Goal: Information Seeking & Learning: Learn about a topic

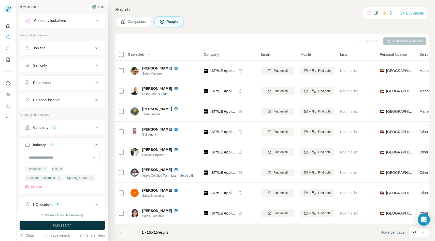
click at [129, 22] on span "Companies" at bounding box center [137, 21] width 19 height 5
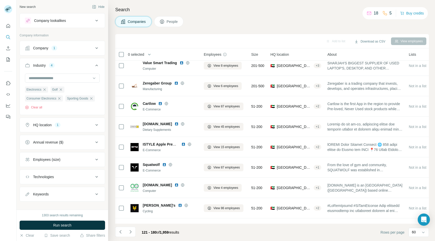
scroll to position [526, 0]
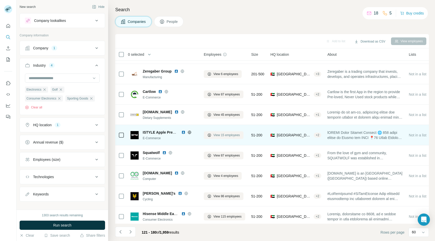
click at [226, 135] on span "View 15 employees" at bounding box center [226, 135] width 26 height 5
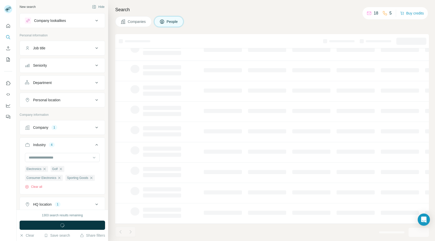
scroll to position [40, 0]
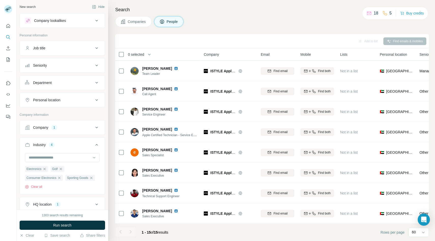
scroll to position [142, 0]
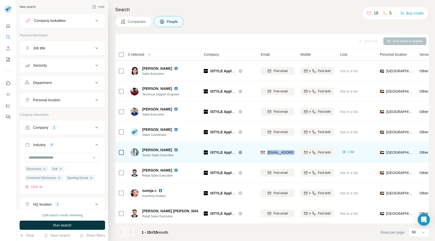
drag, startPoint x: 268, startPoint y: 152, endPoint x: 294, endPoint y: 157, distance: 26.9
click at [294, 157] on div "[EMAIL_ADDRESS][DOMAIN_NAME]" at bounding box center [278, 152] width 34 height 14
copy span "[EMAIL_ADDRESS][DOMAIN_NAME]"
click at [253, 154] on div "ISTYLE Apple Premium Reseller" at bounding box center [232, 152] width 44 height 5
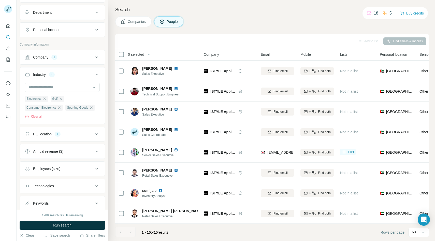
scroll to position [0, 0]
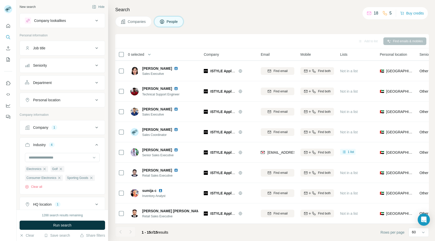
click at [130, 23] on span "Companies" at bounding box center [137, 21] width 19 height 5
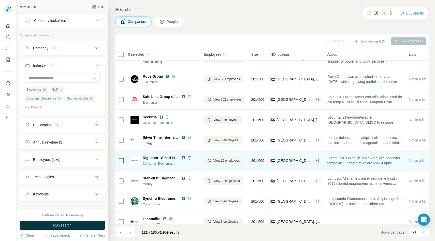
scroll to position [159, 0]
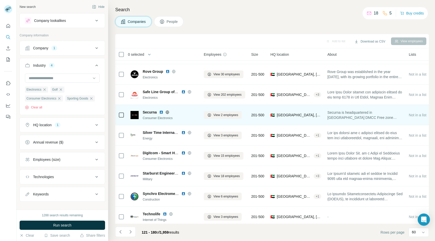
click at [168, 112] on icon at bounding box center [167, 112] width 3 height 0
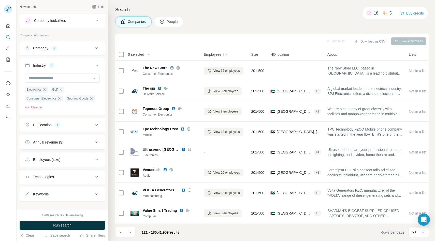
scroll to position [367, 0]
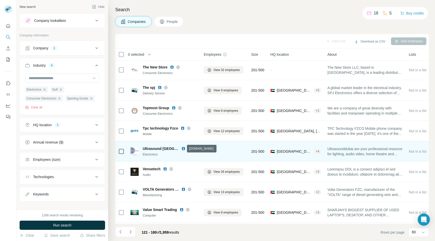
click at [189, 148] on icon at bounding box center [189, 148] width 1 height 3
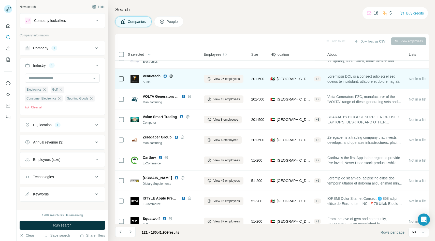
scroll to position [462, 0]
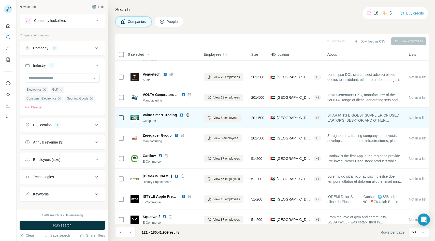
click at [189, 114] on icon at bounding box center [188, 115] width 4 height 4
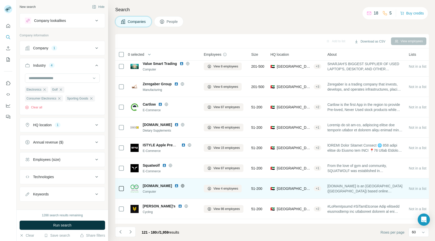
scroll to position [514, 0]
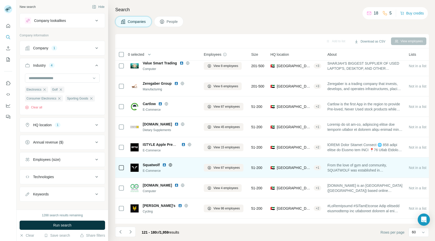
click at [169, 164] on icon at bounding box center [170, 165] width 4 height 4
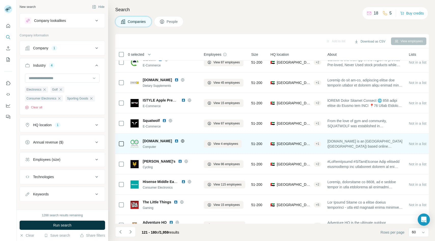
scroll to position [558, 0]
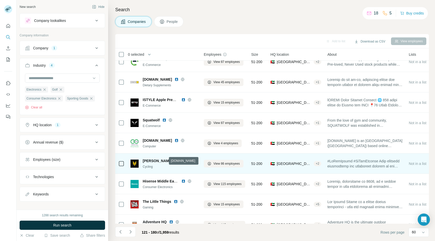
click at [184, 159] on icon at bounding box center [186, 161] width 4 height 4
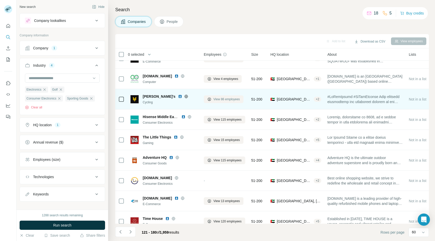
scroll to position [638, 0]
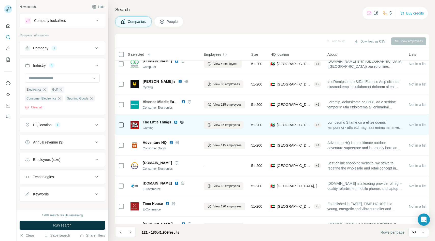
click at [181, 121] on icon at bounding box center [181, 121] width 1 height 3
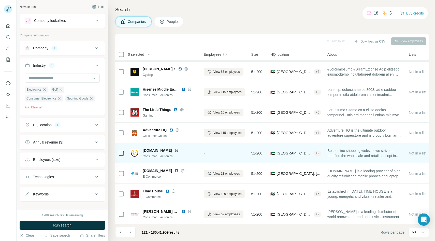
scroll to position [651, 0]
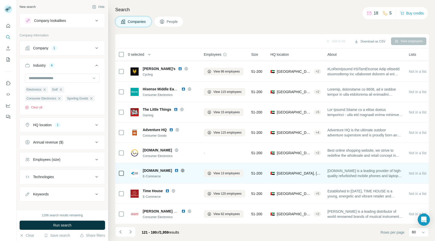
click at [182, 170] on icon at bounding box center [182, 170] width 1 height 3
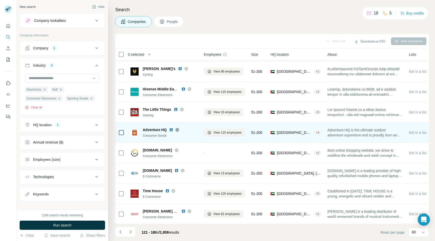
click at [177, 129] on icon at bounding box center [177, 130] width 4 height 4
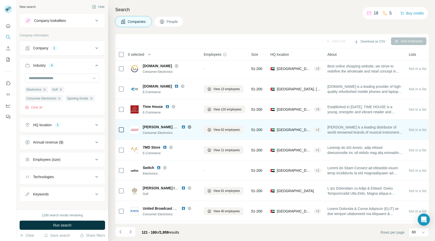
scroll to position [738, 0]
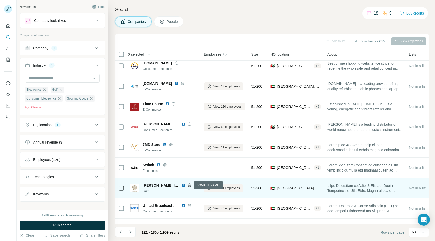
click at [190, 185] on icon at bounding box center [189, 184] width 1 height 3
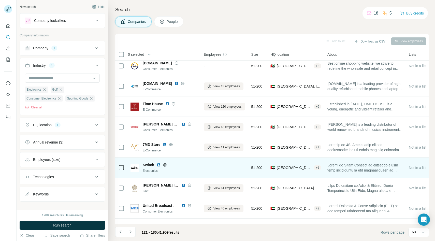
click at [165, 165] on icon at bounding box center [164, 164] width 1 height 3
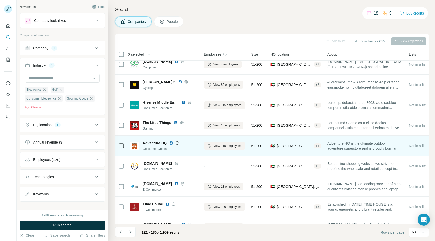
scroll to position [633, 0]
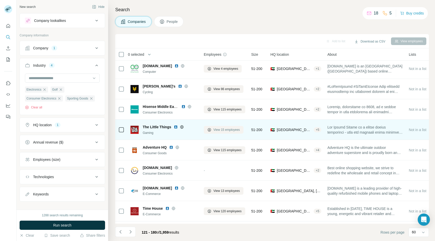
click at [220, 130] on span "View 15 employees" at bounding box center [226, 129] width 26 height 5
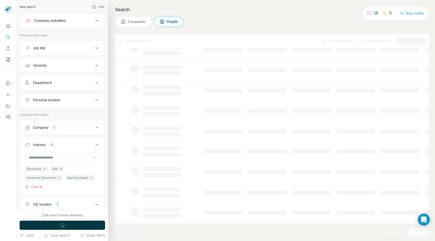
scroll to position [40, 0]
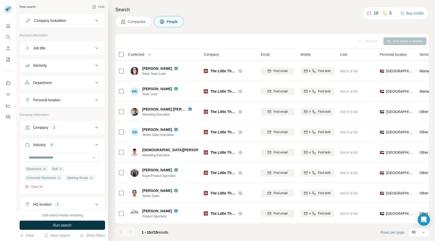
scroll to position [142, 0]
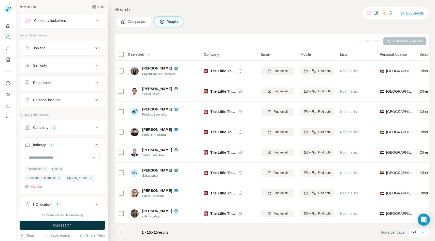
click at [134, 17] on button "Companies" at bounding box center [133, 21] width 36 height 11
click at [133, 22] on span "Companies" at bounding box center [137, 21] width 19 height 5
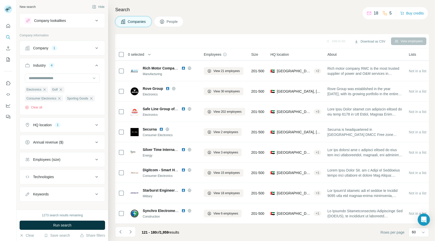
scroll to position [633, 0]
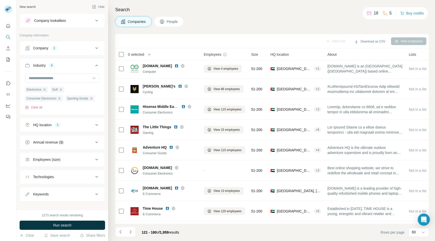
scroll to position [6, 0]
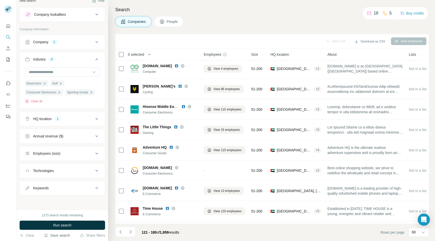
click at [58, 235] on button "Save search" at bounding box center [57, 235] width 26 height 5
click at [60, 218] on div "Save search" at bounding box center [72, 216] width 54 height 10
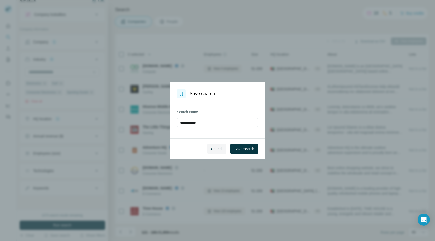
type input "**********"
click at [248, 148] on span "Save search" at bounding box center [244, 148] width 20 height 5
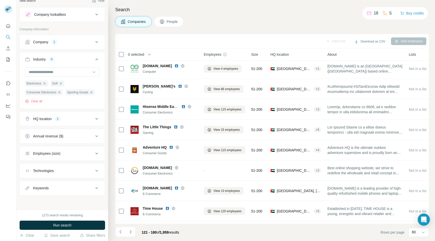
scroll to position [0, 0]
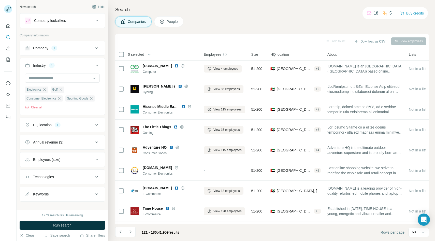
click at [90, 48] on div "Company 1" at bounding box center [59, 48] width 69 height 5
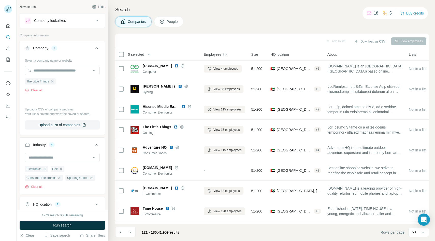
click at [94, 48] on icon at bounding box center [97, 48] width 6 height 6
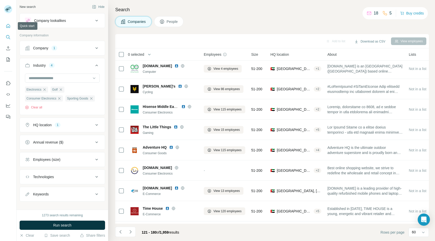
click at [7, 25] on icon "Quick start" at bounding box center [8, 25] width 5 height 5
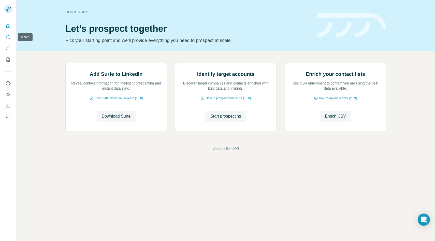
click at [8, 37] on icon "Search" at bounding box center [8, 37] width 5 height 5
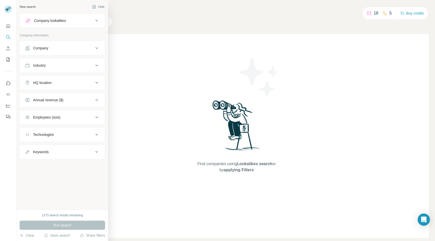
click at [78, 48] on div "Company" at bounding box center [59, 48] width 69 height 5
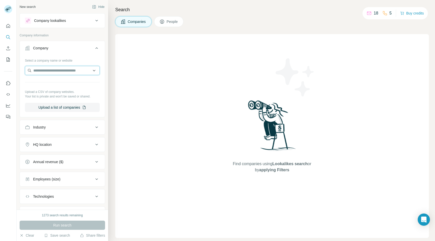
click at [65, 70] on input "text" at bounding box center [62, 70] width 75 height 9
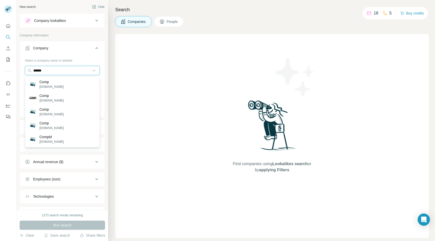
type input "*******"
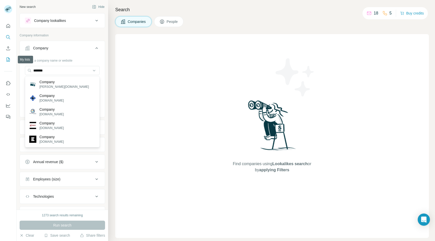
click at [8, 59] on icon "My lists" at bounding box center [8, 59] width 3 height 3
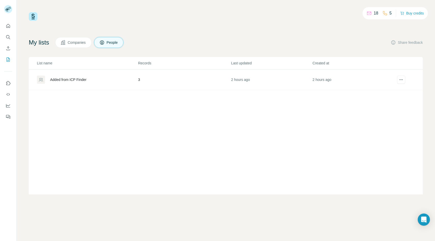
click at [66, 43] on icon at bounding box center [63, 42] width 5 height 5
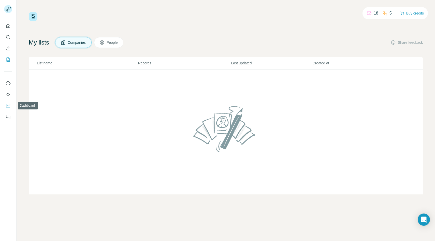
click at [9, 104] on icon "Dashboard" at bounding box center [8, 105] width 5 height 5
click at [7, 47] on icon "Enrich CSV" at bounding box center [8, 48] width 5 height 5
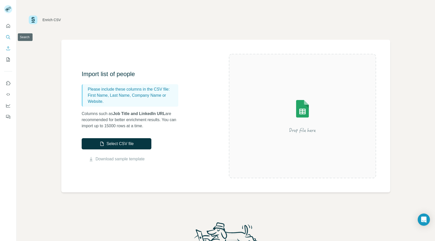
click at [8, 36] on icon "Search" at bounding box center [8, 37] width 5 height 5
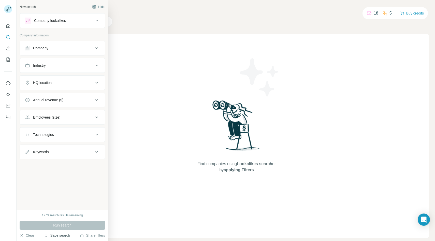
click at [60, 236] on button "Save search" at bounding box center [57, 235] width 26 height 5
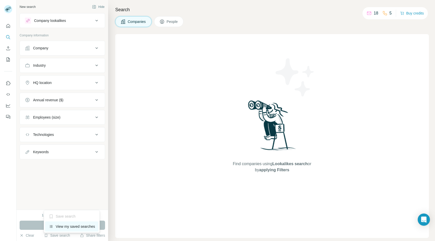
click at [64, 228] on div "View my saved searches" at bounding box center [72, 226] width 54 height 10
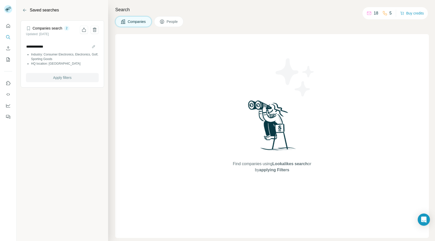
click at [60, 77] on span "Apply filters" at bounding box center [62, 77] width 18 height 5
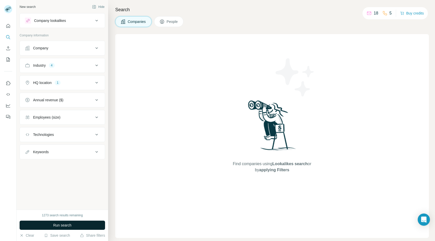
click at [61, 226] on span "Run search" at bounding box center [62, 225] width 18 height 5
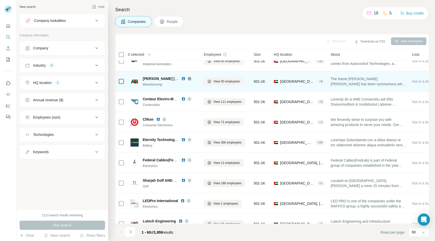
scroll to position [641, 0]
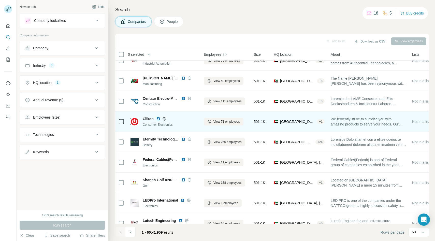
click at [164, 120] on icon at bounding box center [164, 119] width 4 height 4
click at [164, 119] on icon at bounding box center [164, 119] width 4 height 4
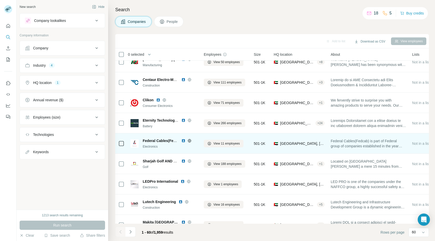
scroll to position [665, 0]
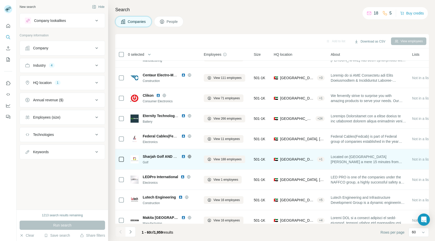
click at [190, 157] on icon at bounding box center [190, 156] width 4 height 4
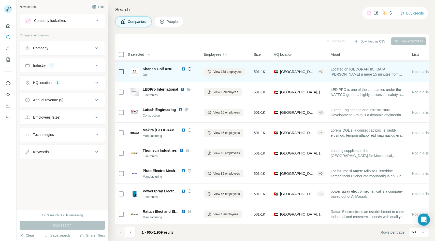
scroll to position [754, 0]
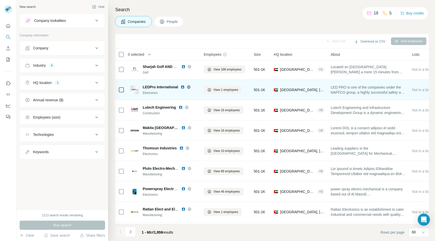
click at [189, 86] on icon at bounding box center [188, 86] width 1 height 3
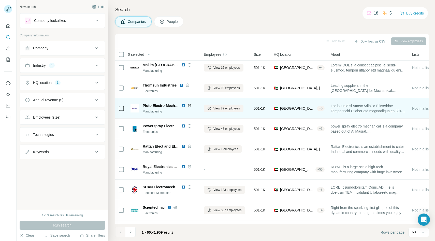
scroll to position [818, 0]
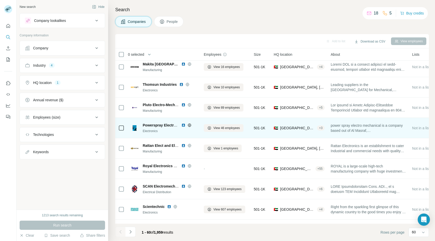
click at [191, 125] on icon at bounding box center [189, 124] width 3 height 3
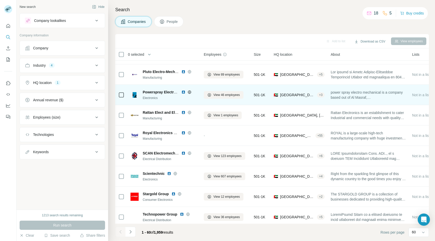
scroll to position [851, 0]
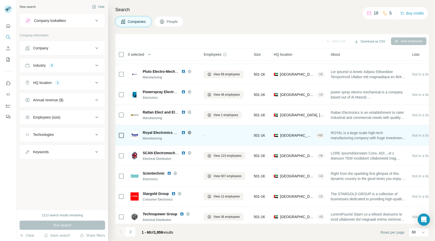
click at [190, 133] on icon at bounding box center [190, 133] width 4 height 4
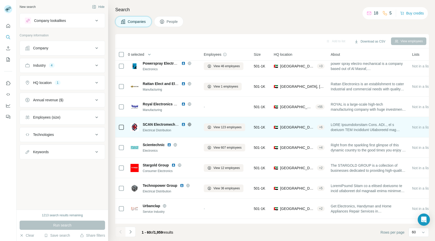
scroll to position [886, 0]
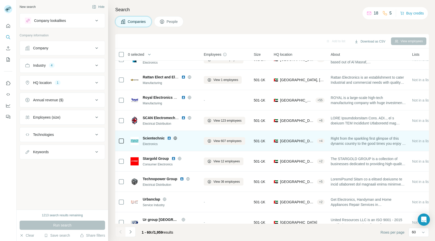
click at [177, 138] on icon at bounding box center [175, 138] width 4 height 4
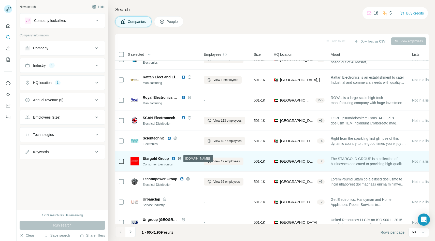
click at [180, 157] on icon at bounding box center [180, 158] width 4 height 4
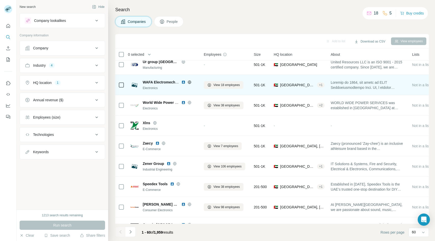
scroll to position [1058, 0]
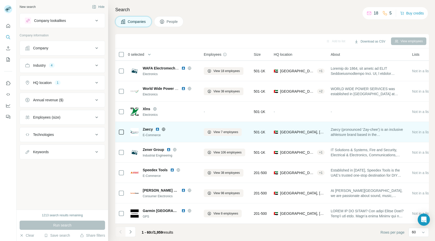
click at [165, 129] on icon at bounding box center [164, 129] width 4 height 4
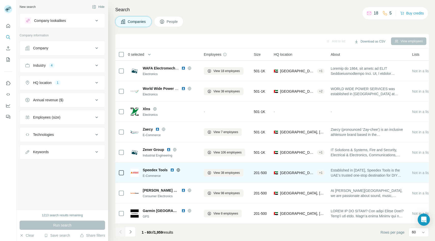
click at [179, 171] on icon at bounding box center [178, 170] width 4 height 4
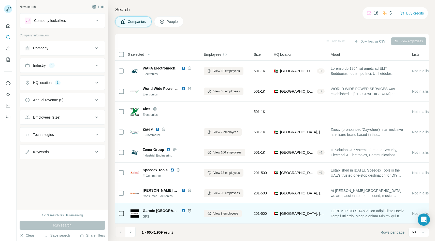
click at [190, 211] on icon at bounding box center [190, 211] width 4 height 4
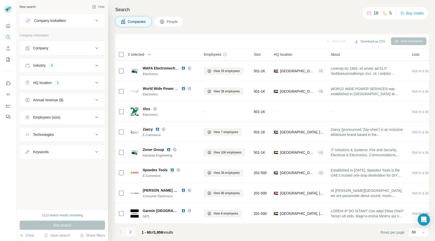
click at [130, 234] on button "Navigate to next page" at bounding box center [130, 232] width 10 height 10
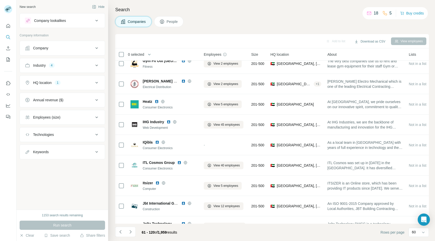
scroll to position [800, 0]
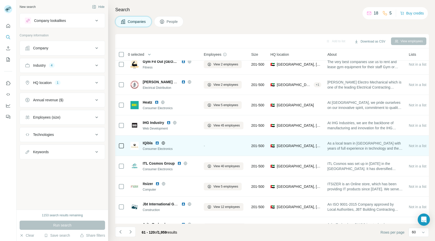
click at [164, 142] on icon at bounding box center [163, 142] width 1 height 3
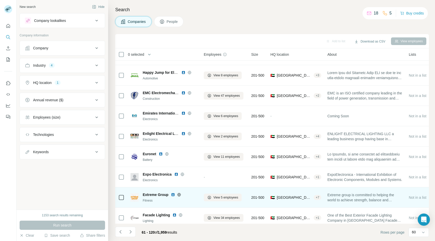
scroll to position [543, 0]
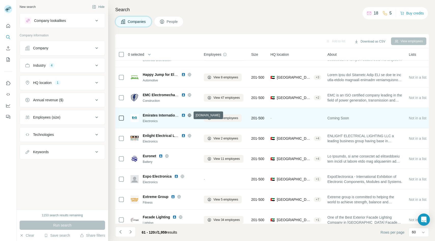
click at [190, 115] on icon at bounding box center [189, 114] width 1 height 3
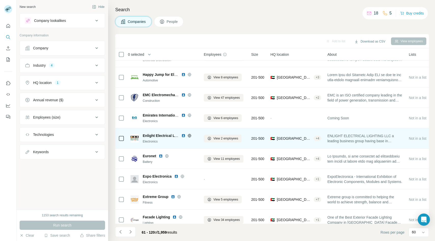
click at [188, 133] on div "Enlight Electrical Lighting [PERSON_NAME] Group" at bounding box center [170, 135] width 55 height 5
click at [189, 136] on icon at bounding box center [190, 136] width 4 height 4
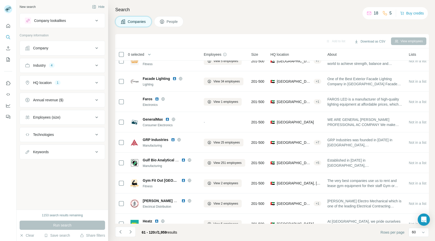
scroll to position [1058, 0]
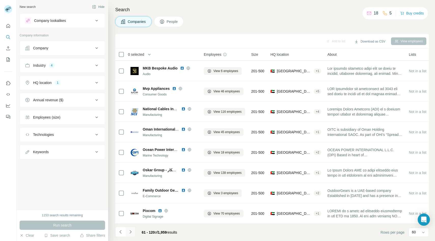
click at [132, 230] on icon "Navigate to next page" at bounding box center [130, 231] width 5 height 5
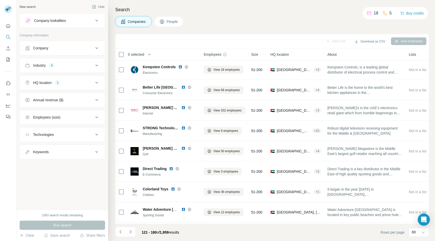
scroll to position [896, 0]
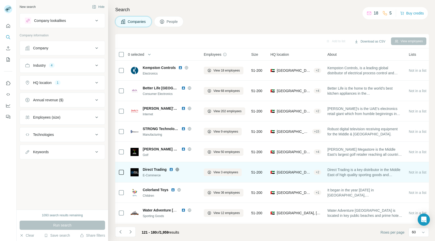
click at [178, 170] on icon at bounding box center [177, 169] width 1 height 3
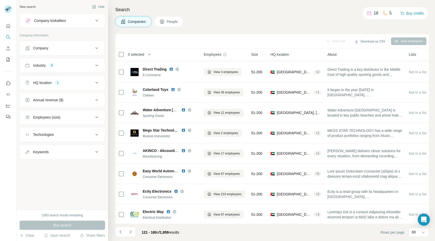
scroll to position [1058, 0]
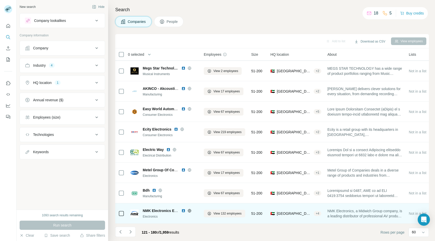
click at [190, 212] on icon at bounding box center [190, 211] width 4 height 4
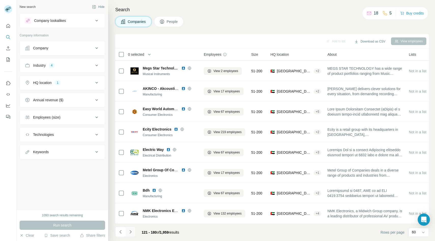
click at [129, 232] on icon "Navigate to next page" at bounding box center [130, 231] width 5 height 5
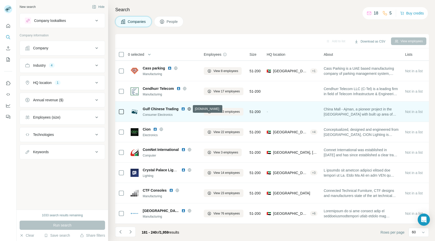
click at [188, 108] on icon at bounding box center [189, 109] width 4 height 4
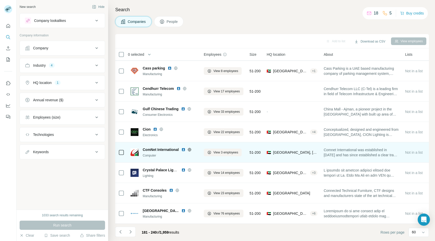
click at [189, 150] on icon at bounding box center [189, 149] width 1 height 3
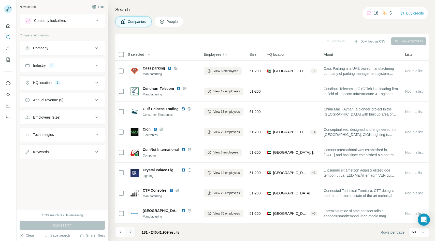
click at [133, 231] on button "Navigate to next page" at bounding box center [130, 232] width 10 height 10
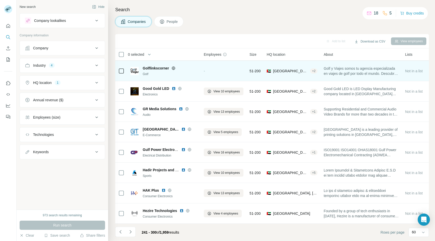
click at [174, 67] on icon at bounding box center [173, 68] width 4 height 4
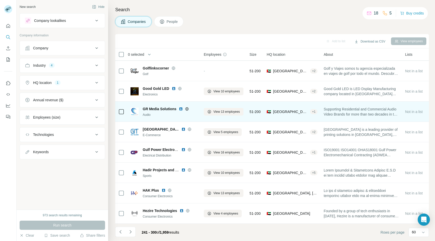
click at [188, 109] on icon at bounding box center [187, 109] width 4 height 4
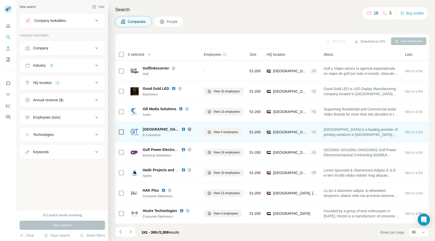
click at [189, 129] on icon at bounding box center [189, 128] width 1 height 3
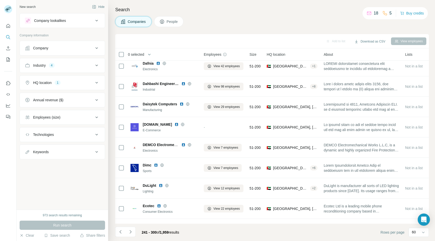
scroll to position [0, 0]
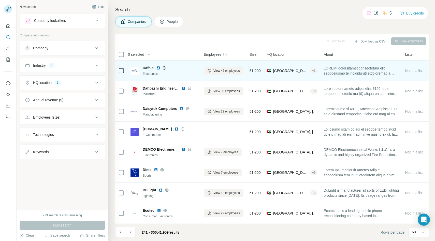
click at [164, 68] on icon at bounding box center [164, 68] width 3 height 0
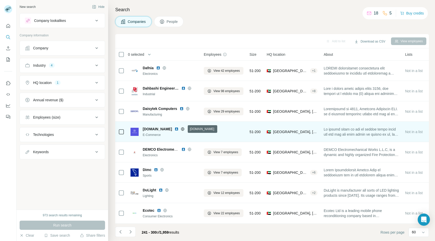
click at [184, 129] on icon at bounding box center [182, 129] width 3 height 0
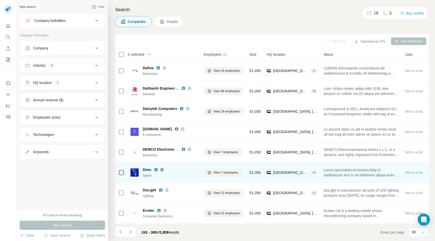
scroll to position [20, 0]
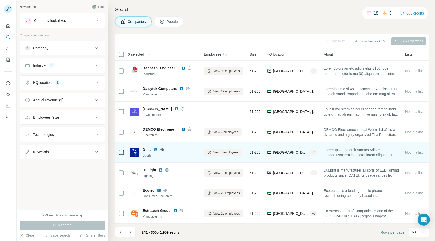
click at [162, 148] on icon at bounding box center [162, 150] width 4 height 4
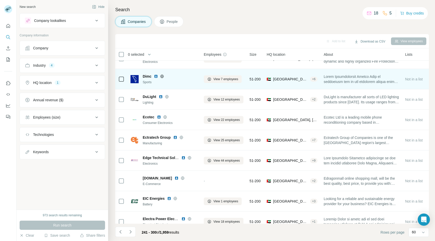
scroll to position [94, 0]
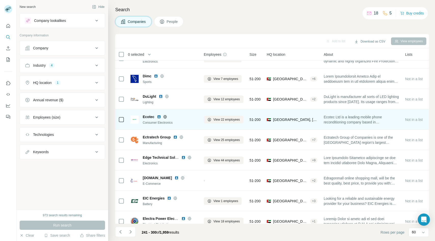
click at [163, 117] on icon at bounding box center [165, 117] width 4 height 4
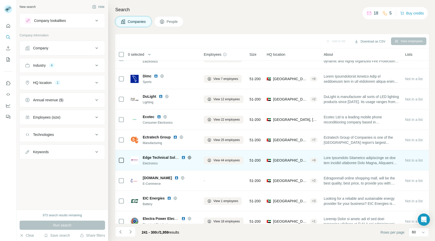
scroll to position [114, 0]
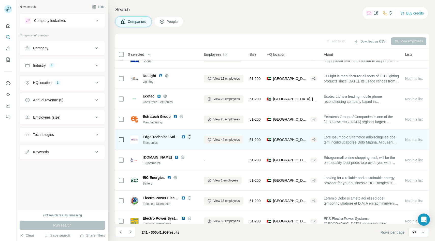
click at [190, 136] on icon at bounding box center [190, 137] width 4 height 4
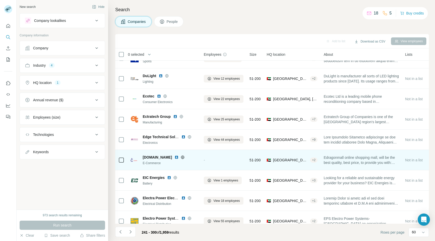
click at [184, 157] on icon at bounding box center [183, 157] width 4 height 4
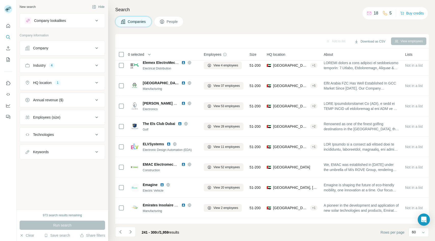
scroll to position [291, 0]
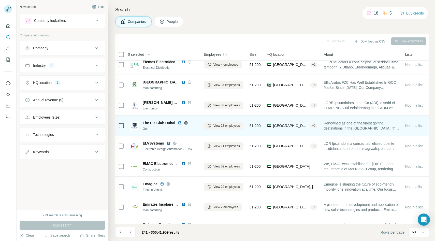
click at [185, 123] on icon at bounding box center [185, 123] width 3 height 0
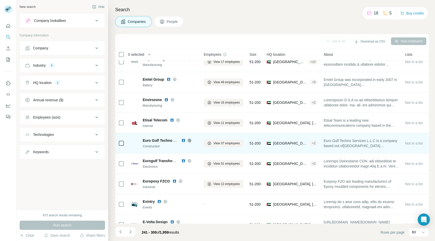
scroll to position [482, 0]
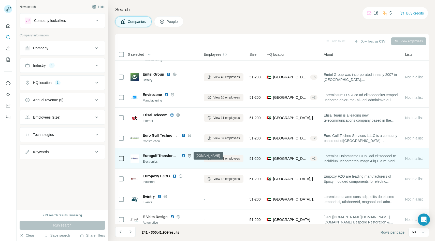
click at [190, 155] on icon at bounding box center [189, 155] width 1 height 3
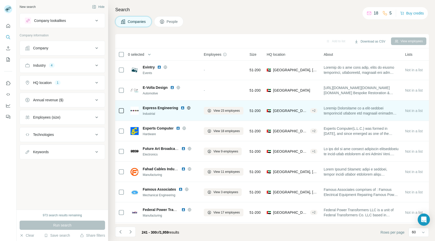
scroll to position [614, 0]
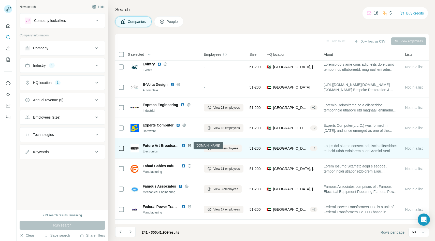
click at [189, 145] on icon at bounding box center [190, 146] width 4 height 4
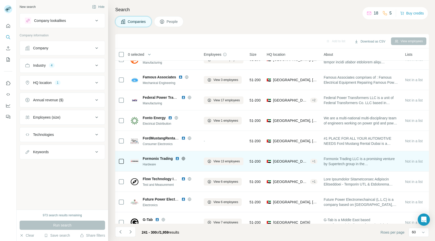
scroll to position [724, 0]
click at [185, 159] on icon at bounding box center [183, 158] width 4 height 4
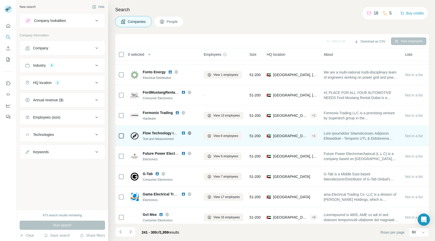
scroll to position [770, 0]
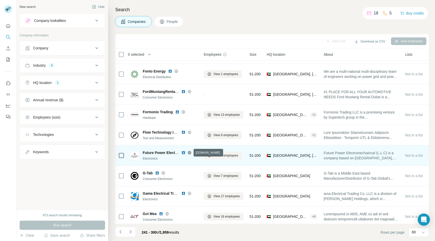
click at [189, 152] on icon at bounding box center [190, 153] width 4 height 4
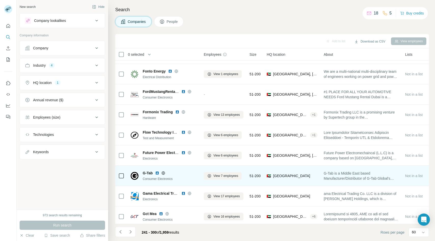
click at [165, 174] on icon at bounding box center [163, 173] width 4 height 4
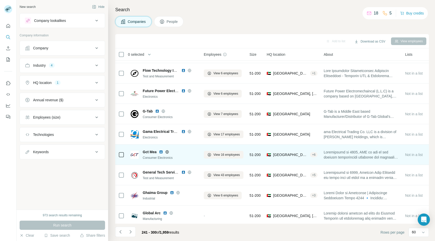
scroll to position [831, 0]
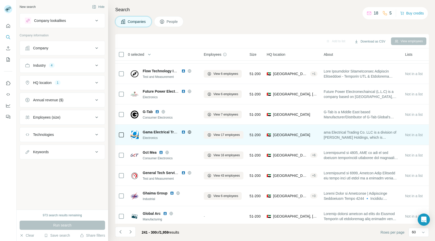
click at [188, 133] on icon at bounding box center [189, 131] width 3 height 3
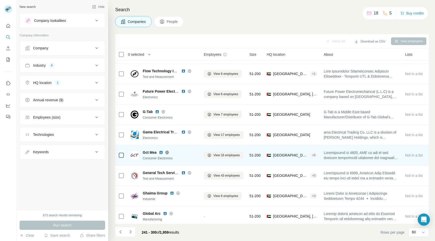
click at [168, 152] on icon at bounding box center [167, 152] width 1 height 3
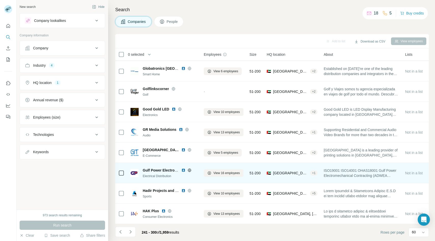
scroll to position [1058, 0]
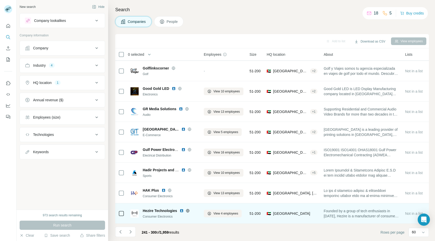
click at [188, 211] on icon at bounding box center [187, 210] width 1 height 3
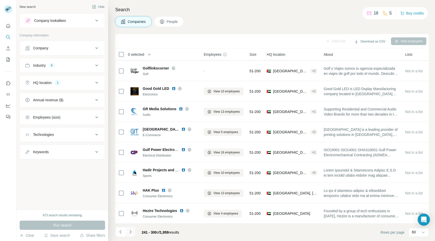
click at [131, 236] on button "Navigate to next page" at bounding box center [130, 232] width 10 height 10
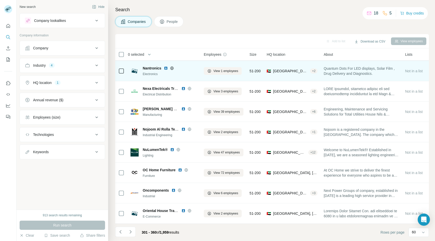
click at [173, 68] on icon at bounding box center [172, 68] width 4 height 4
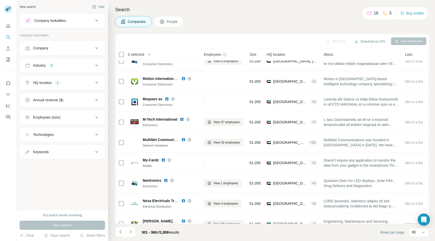
scroll to position [945, 0]
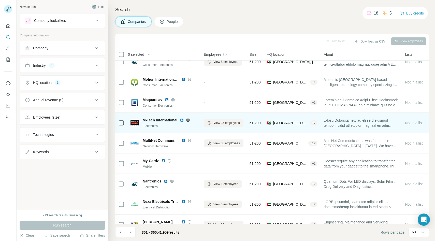
click at [189, 119] on icon at bounding box center [188, 120] width 4 height 4
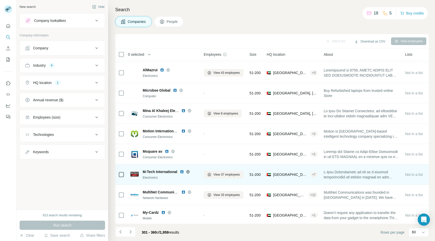
scroll to position [890, 0]
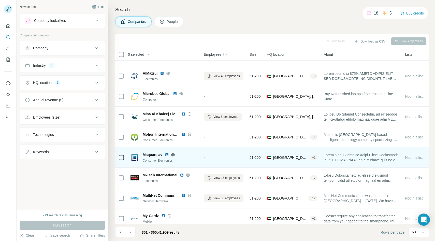
click at [173, 155] on icon at bounding box center [173, 155] width 4 height 4
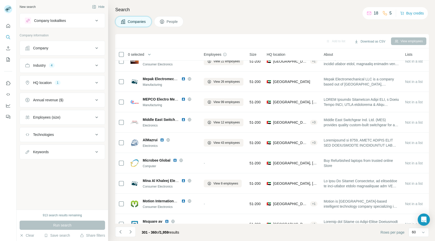
scroll to position [822, 0]
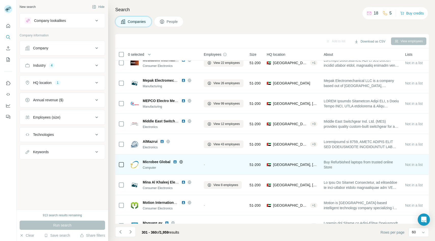
click at [180, 163] on icon at bounding box center [181, 162] width 4 height 4
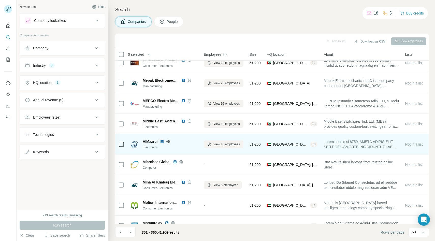
click at [168, 141] on icon at bounding box center [168, 141] width 4 height 4
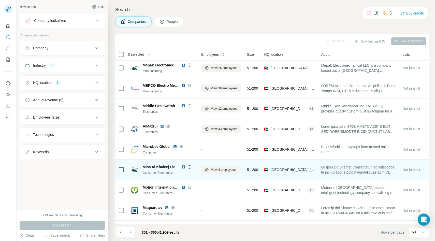
scroll to position [835, 3]
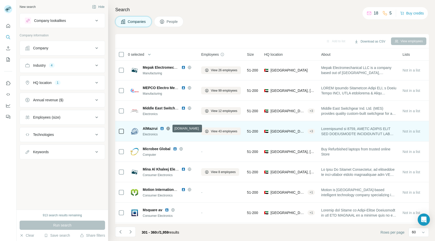
click at [168, 130] on icon at bounding box center [168, 128] width 1 height 3
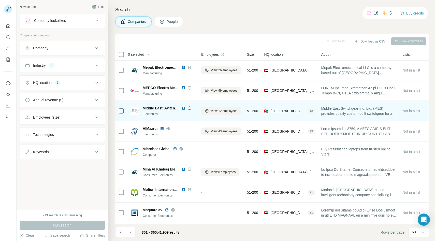
click at [188, 107] on icon at bounding box center [189, 107] width 3 height 3
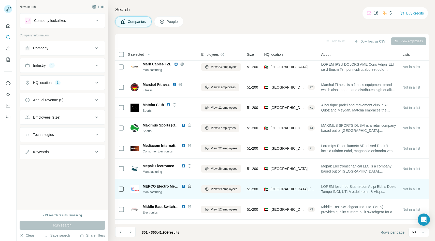
scroll to position [731, 3]
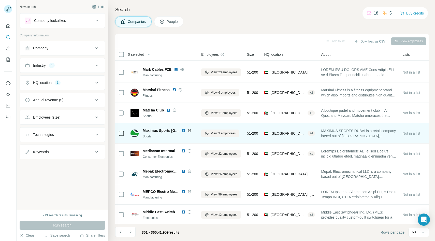
click at [189, 129] on icon at bounding box center [189, 130] width 3 height 3
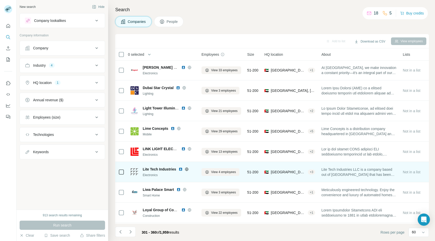
scroll to position [507, 2]
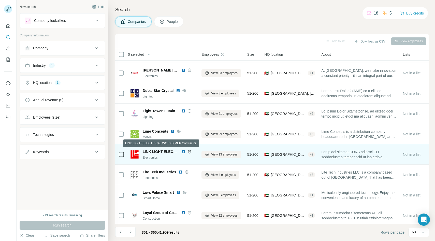
click at [178, 150] on span "LINK LIGHT ELECTRICAL WORKS MEP Contractor" at bounding box center [186, 152] width 86 height 4
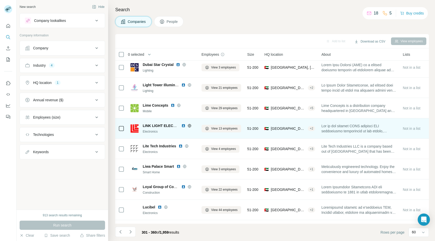
scroll to position [535, 2]
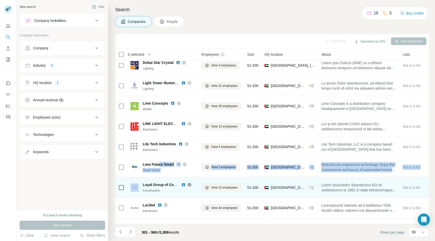
drag, startPoint x: 154, startPoint y: 163, endPoint x: 128, endPoint y: 184, distance: 32.8
click at [0, 0] on tbody "[MEDICAL_DATA] Electrical Contracting Electrical Distribution View 8 employees …" at bounding box center [0, 0] width 0 height 0
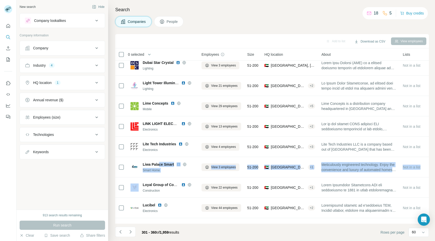
click at [103, 175] on div "New search Hide Company lookalikes Company information Company Industry 4 HQ lo…" at bounding box center [63, 105] width 92 height 210
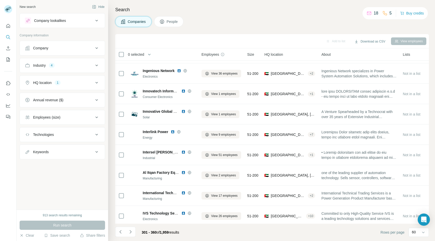
scroll to position [173, 2]
